Goal: Task Accomplishment & Management: Manage account settings

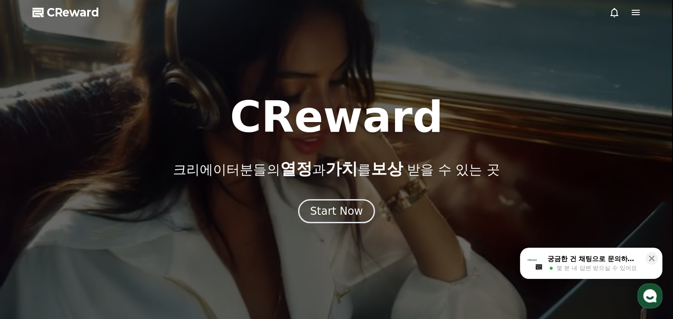
click at [628, 12] on div at bounding box center [625, 12] width 32 height 11
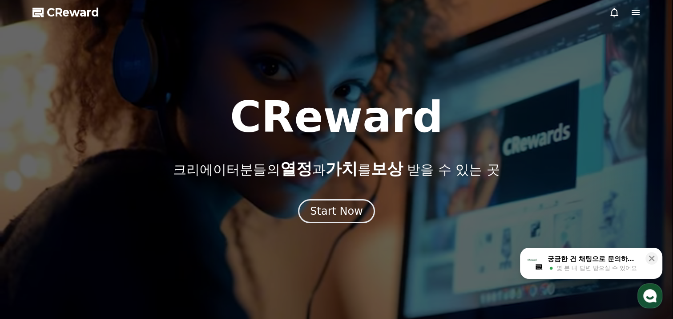
click at [636, 15] on icon at bounding box center [636, 12] width 11 height 11
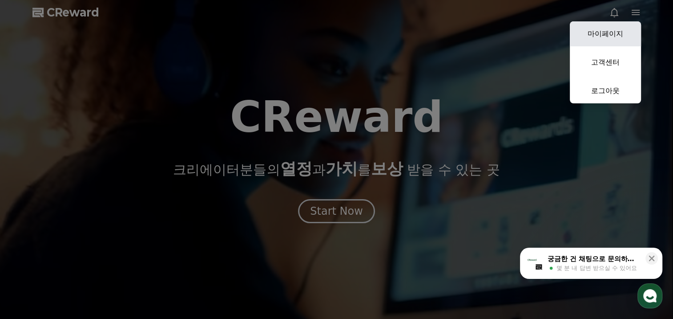
click at [626, 34] on link "마이페이지" at bounding box center [605, 33] width 71 height 25
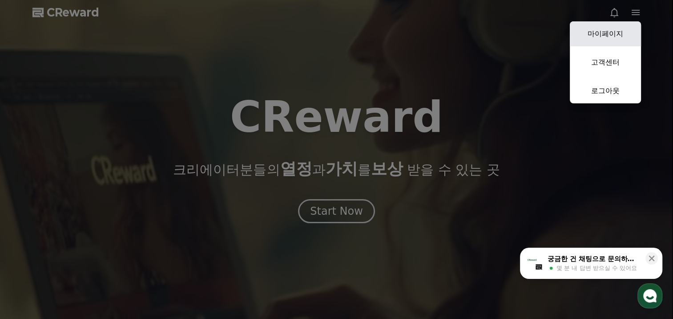
select select "**********"
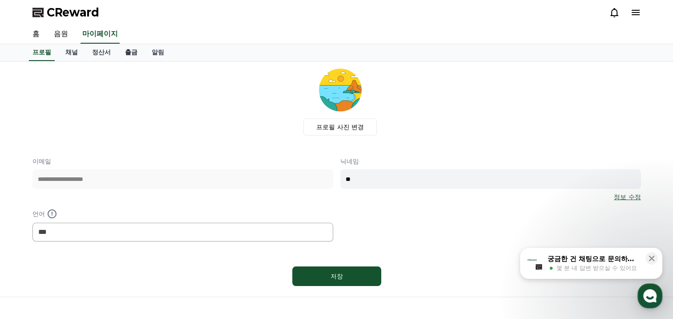
click at [129, 52] on link "출금" at bounding box center [131, 52] width 27 height 17
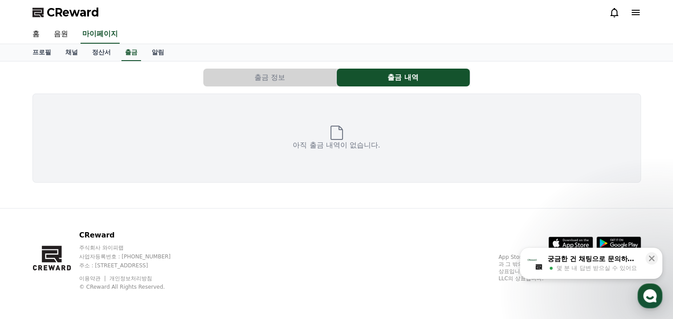
click at [318, 84] on button "출금 정보" at bounding box center [269, 78] width 133 height 18
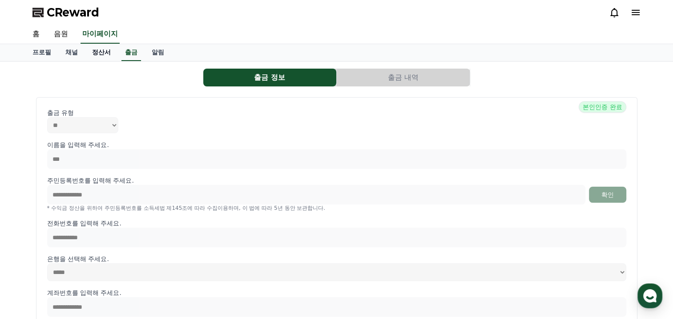
click at [102, 53] on link "정산서" at bounding box center [101, 52] width 33 height 17
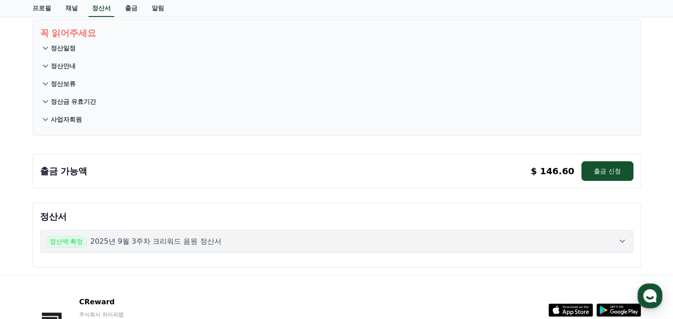
scroll to position [114, 0]
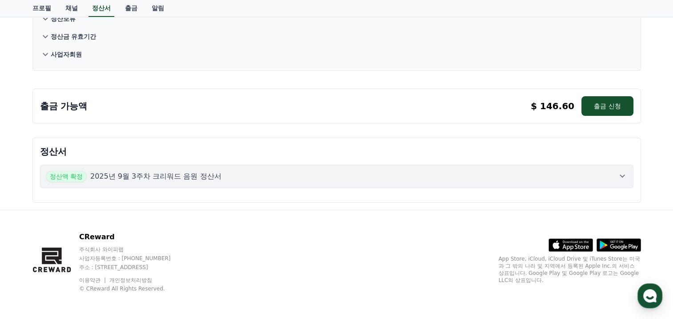
click at [213, 178] on p "2025년 9월 3주차 크리워드 음원 정산서" at bounding box center [155, 176] width 131 height 11
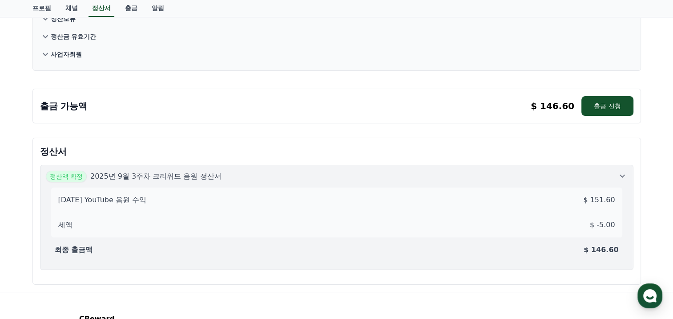
click at [612, 115] on div "출금 가능액 $ 146.60 출금 신청 $ 146.60 출금 신청" at bounding box center [336, 106] width 609 height 35
click at [612, 104] on button "출금 신청" at bounding box center [608, 106] width 52 height 20
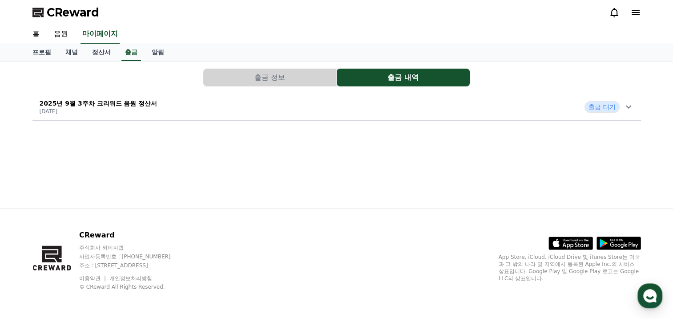
click at [280, 77] on button "출금 정보" at bounding box center [269, 78] width 133 height 18
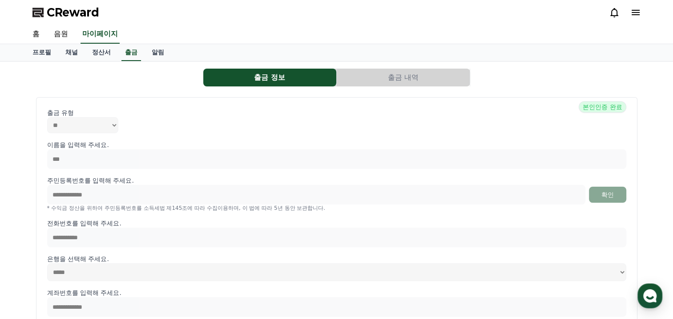
click at [383, 77] on button "출금 내역" at bounding box center [403, 78] width 133 height 18
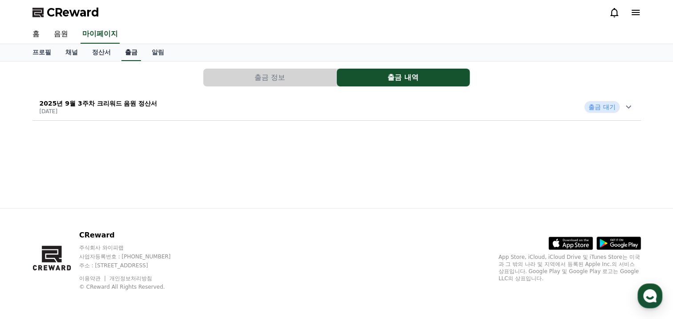
click at [128, 53] on link "출금" at bounding box center [132, 52] width 20 height 17
click at [95, 50] on link "정산서" at bounding box center [101, 52] width 33 height 17
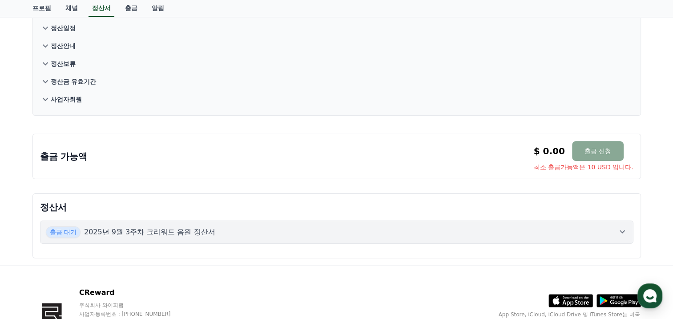
scroll to position [125, 0]
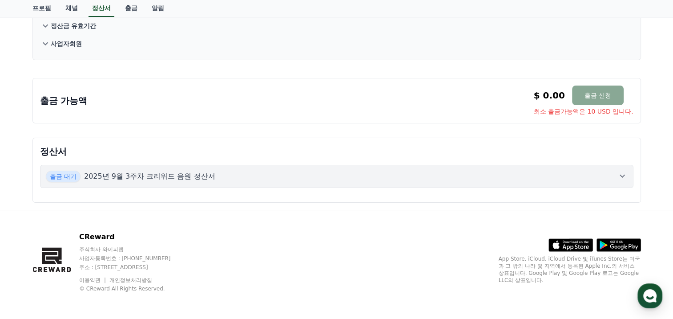
click at [611, 133] on div "꼭 읽어주세요 정산일정 정산안내 정산보류 정산금 유효기간 사업자회원 출금 가능액 $ 0.00 출금 신청 최소 출금가능액은 10 USD 입니다.…" at bounding box center [336, 72] width 623 height 273
click at [623, 182] on button "출금 대기 2025년 9월 3주차 크리워드 음원 정산서" at bounding box center [337, 176] width 594 height 23
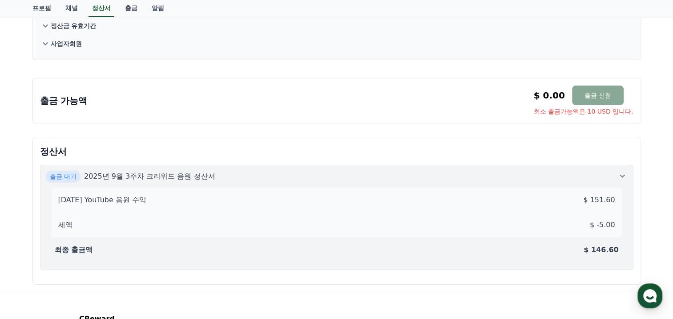
drag, startPoint x: 620, startPoint y: 250, endPoint x: 579, endPoint y: 251, distance: 41.8
click at [579, 251] on div "최종 출금액 $ 146.60" at bounding box center [336, 250] width 571 height 18
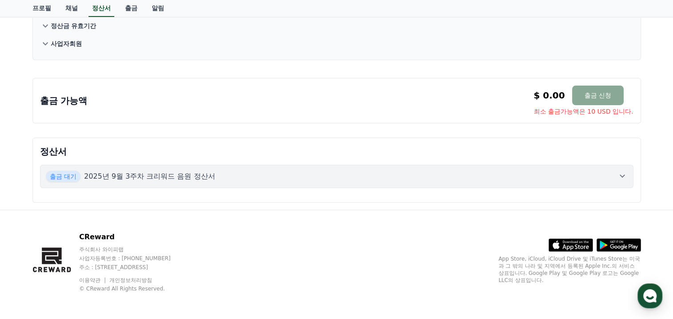
click at [614, 180] on div "출금 대기 2025년 9월 3주차 크리워드 음원 정산서" at bounding box center [337, 176] width 582 height 12
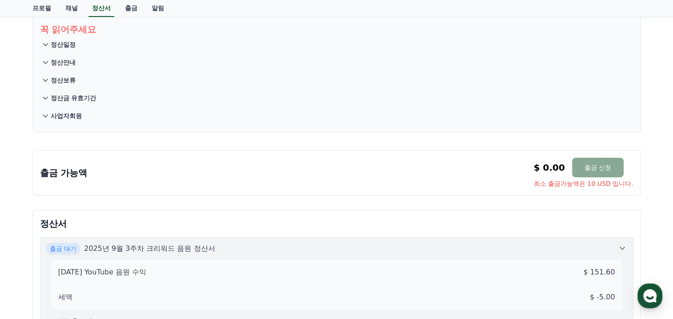
scroll to position [0, 0]
